Goal: Information Seeking & Learning: Learn about a topic

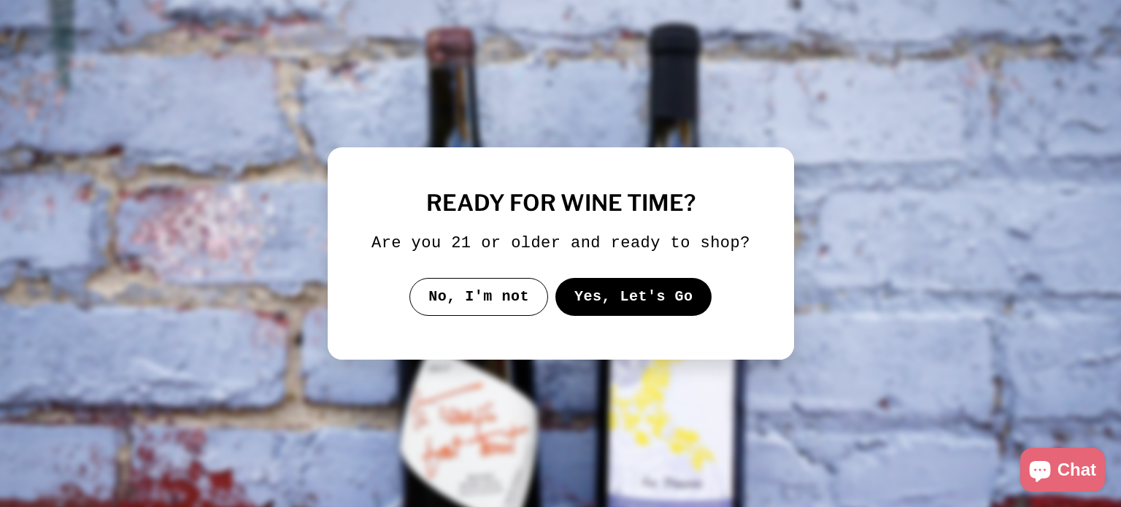
click at [667, 312] on button "Yes, Let's Go" at bounding box center [633, 297] width 157 height 38
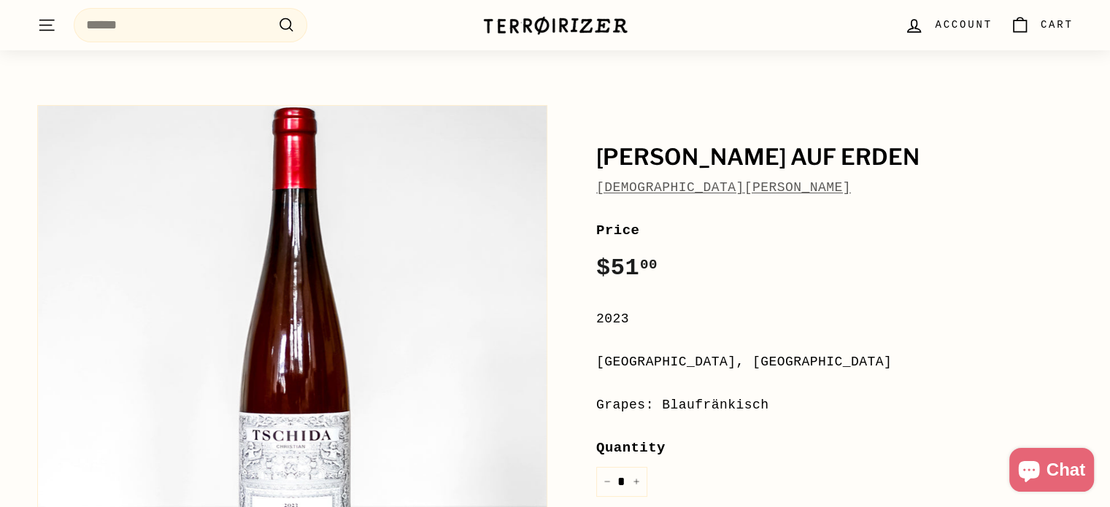
scroll to position [58, 0]
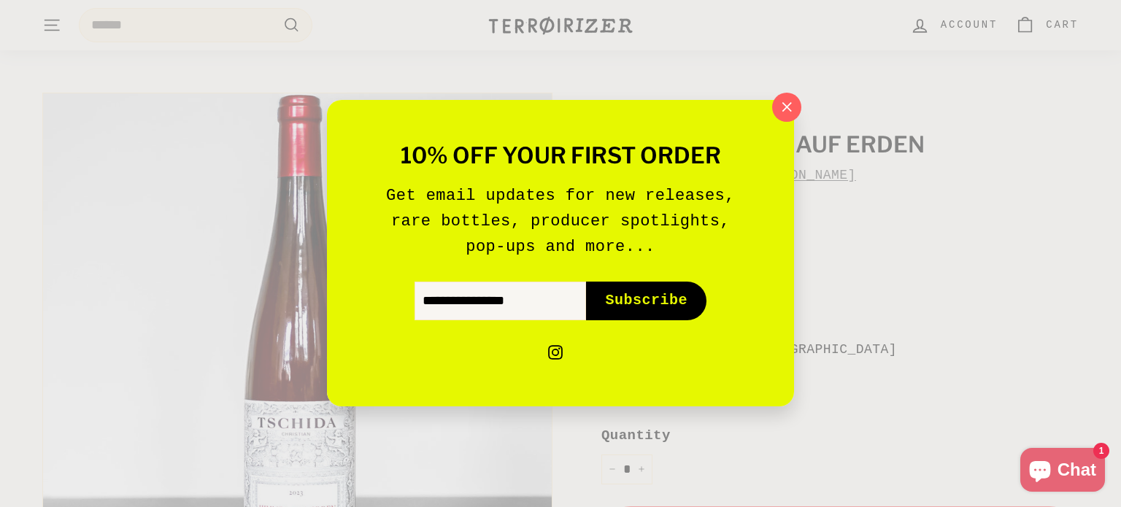
click at [922, 227] on div "10% off your first order Get email updates for new releases, rare bottles, prod…" at bounding box center [560, 253] width 1121 height 507
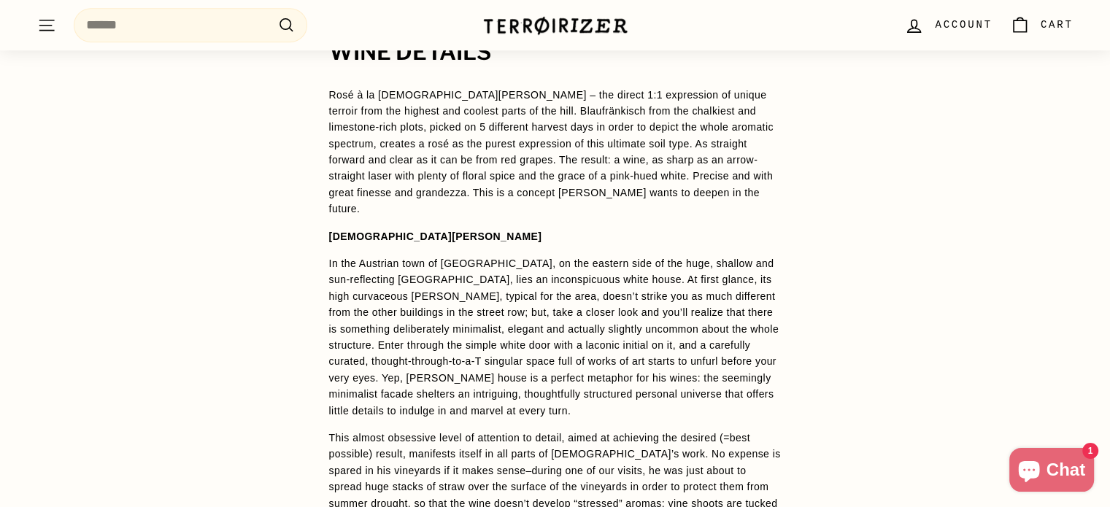
scroll to position [1080, 0]
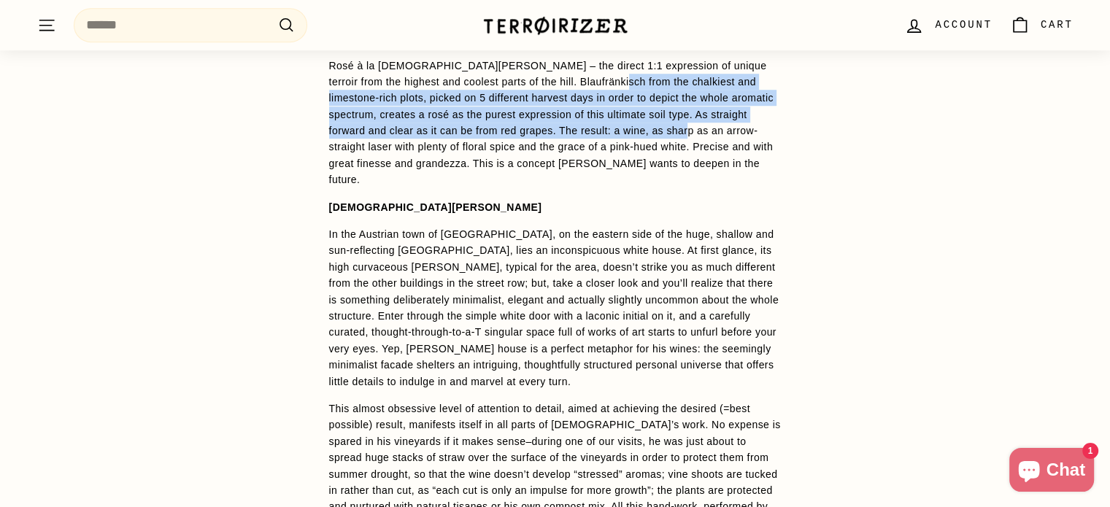
drag, startPoint x: 563, startPoint y: 83, endPoint x: 577, endPoint y: 134, distance: 52.2
click at [577, 134] on span "Rosé à la [DEMOGRAPHIC_DATA][PERSON_NAME] – the direct 1:1 expression of unique…" at bounding box center [551, 123] width 444 height 126
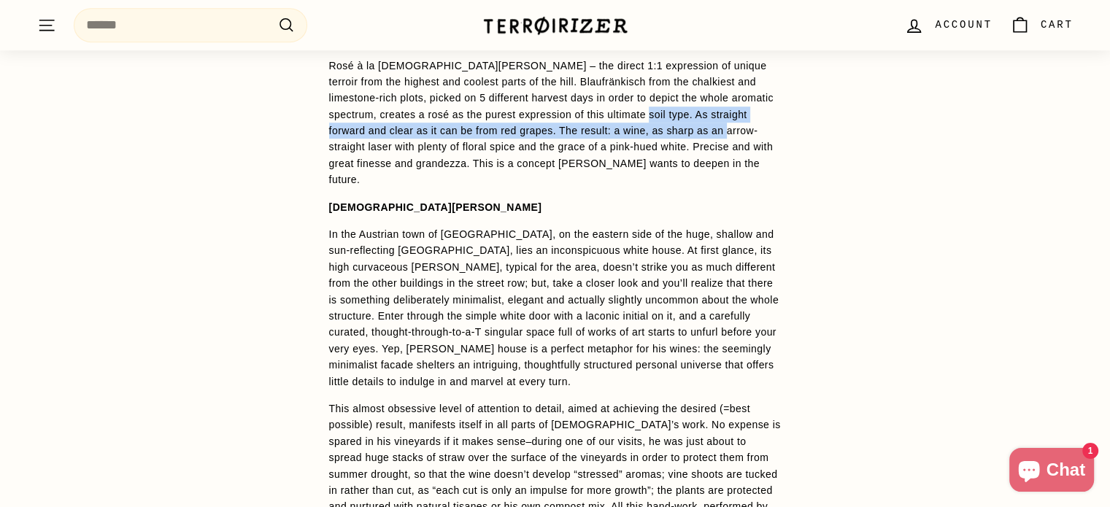
drag, startPoint x: 577, startPoint y: 134, endPoint x: 588, endPoint y: 107, distance: 29.4
click at [588, 107] on span "Rosé à la [DEMOGRAPHIC_DATA][PERSON_NAME] – the direct 1:1 expression of unique…" at bounding box center [551, 123] width 444 height 126
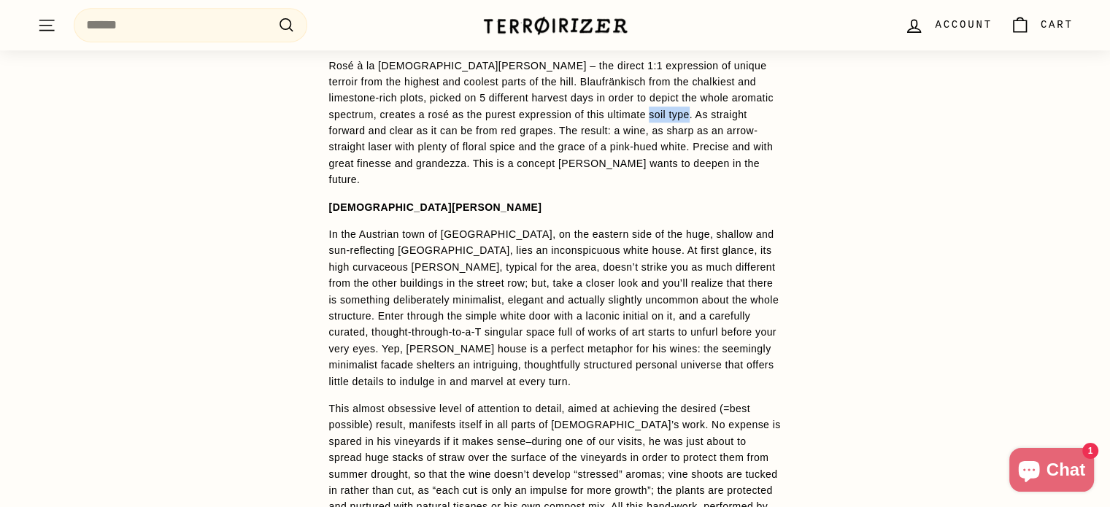
click at [588, 107] on span "Rosé à la [DEMOGRAPHIC_DATA][PERSON_NAME] – the direct 1:1 expression of unique…" at bounding box center [551, 123] width 444 height 126
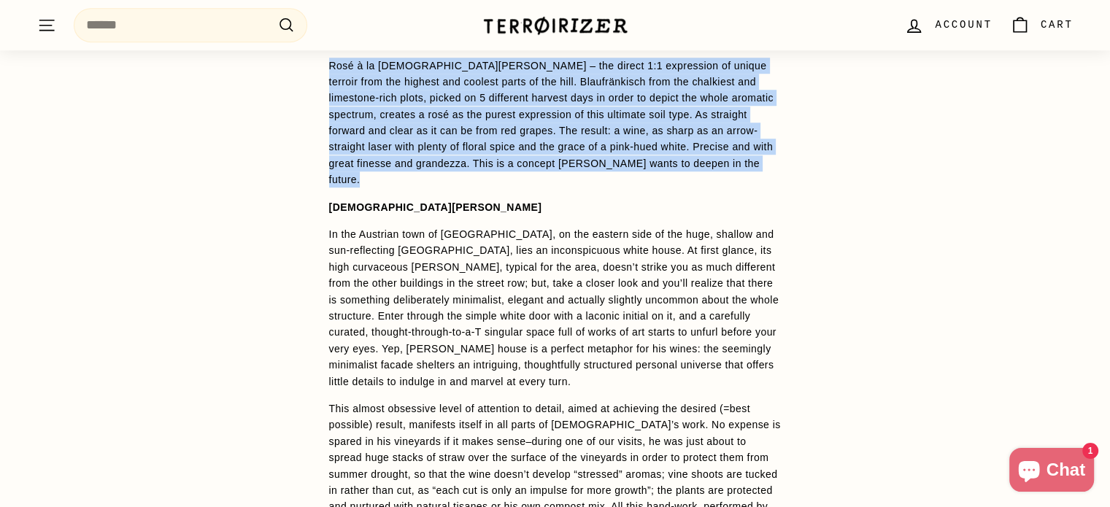
drag, startPoint x: 588, startPoint y: 107, endPoint x: 585, endPoint y: 140, distance: 33.8
click at [585, 140] on span "Rosé à la [DEMOGRAPHIC_DATA][PERSON_NAME] – the direct 1:1 expression of unique…" at bounding box center [551, 123] width 444 height 126
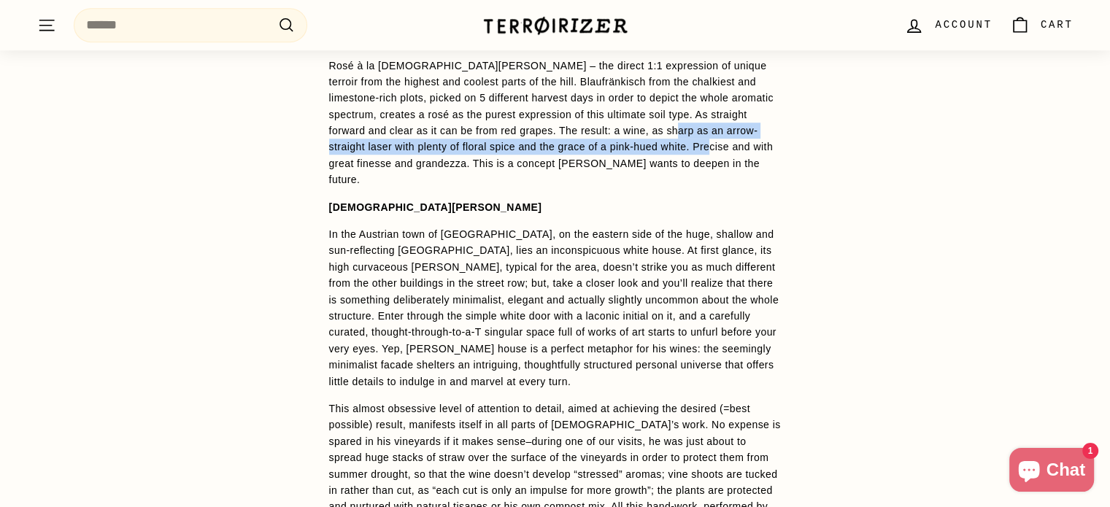
drag, startPoint x: 585, startPoint y: 140, endPoint x: 569, endPoint y: 124, distance: 22.2
click at [569, 124] on span "Rosé à la [DEMOGRAPHIC_DATA][PERSON_NAME] – the direct 1:1 expression of unique…" at bounding box center [551, 123] width 444 height 126
